Goal: Book appointment/travel/reservation

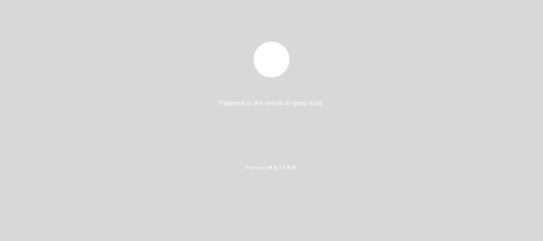
select select "es"
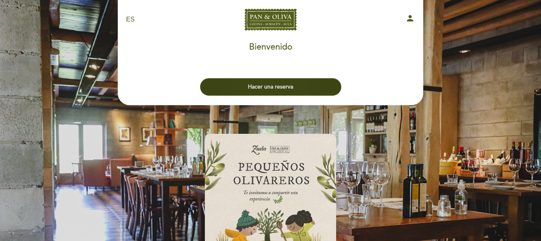
click at [266, 85] on button "Hacer una reserva" at bounding box center [270, 86] width 141 height 17
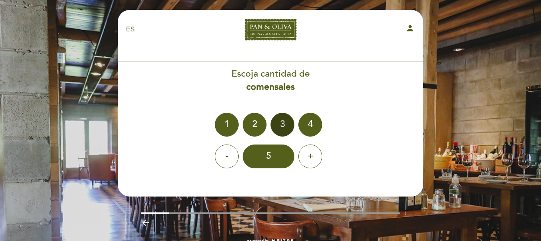
click at [283, 127] on div "3" at bounding box center [282, 125] width 24 height 24
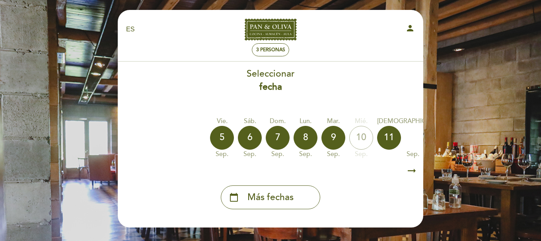
click at [409, 172] on icon "arrow_right_alt" at bounding box center [412, 171] width 12 height 17
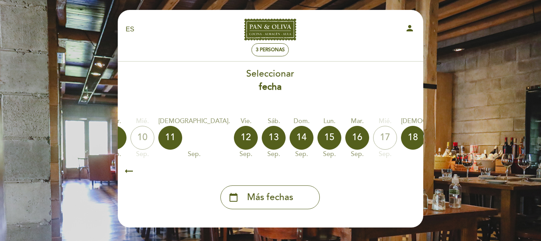
scroll to position [0, 232]
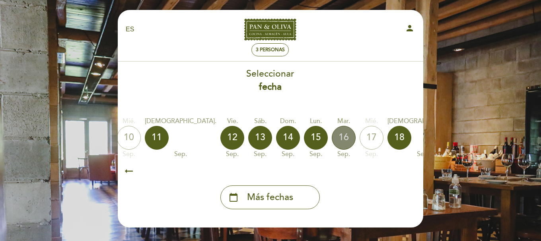
click at [332, 140] on div "16" at bounding box center [344, 138] width 24 height 24
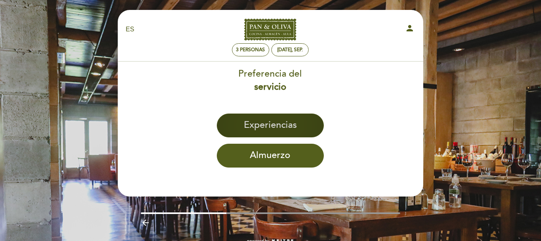
click at [291, 124] on button "Experiencias" at bounding box center [270, 126] width 107 height 24
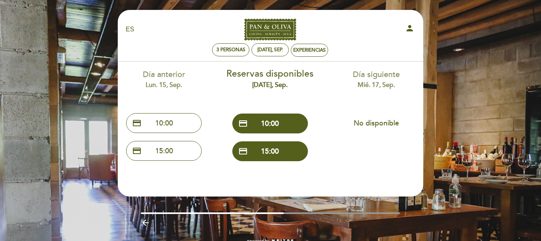
click at [56, 37] on div "EN ES PT Pan & Oliva person 3 personas [DATE], sep. Experiencias [GEOGRAPHIC_DA…" at bounding box center [270, 131] width 541 height 262
click at [113, 205] on div "EN ES PT Pan & Oliva person 3 personas [DATE], sep. Experiencias [GEOGRAPHIC_DA…" at bounding box center [270, 136] width 317 height 252
click at [411, 30] on icon "person" at bounding box center [410, 28] width 10 height 10
